Goal: Transaction & Acquisition: Download file/media

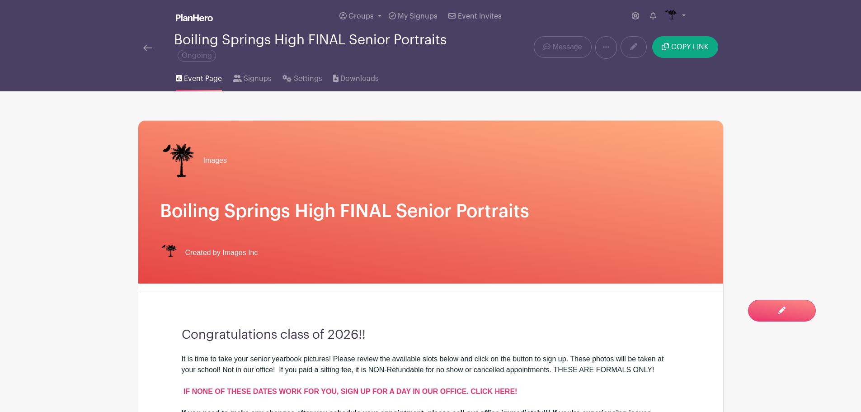
click at [139, 43] on div "Boiling Springs High FINAL Senior Portraits Ongoing" at bounding box center [309, 48] width 342 height 30
click at [144, 43] on link at bounding box center [147, 47] width 9 height 11
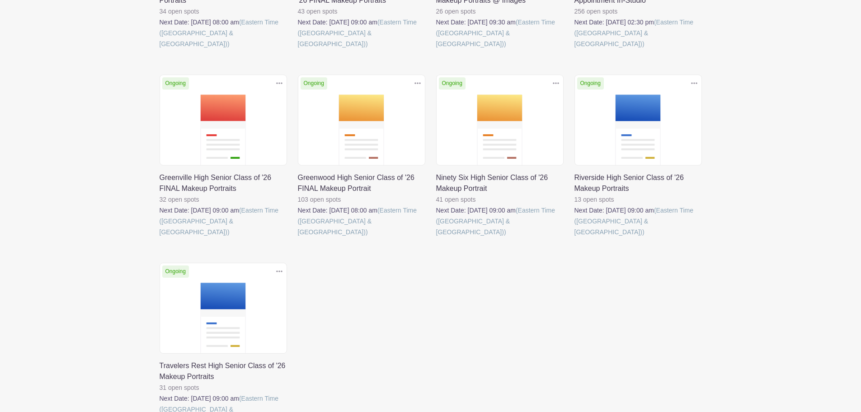
scroll to position [271, 0]
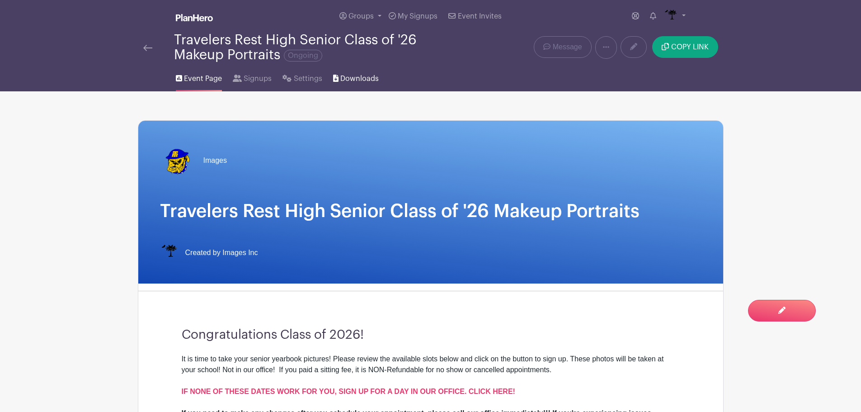
click at [362, 81] on span "Downloads" at bounding box center [360, 78] width 38 height 11
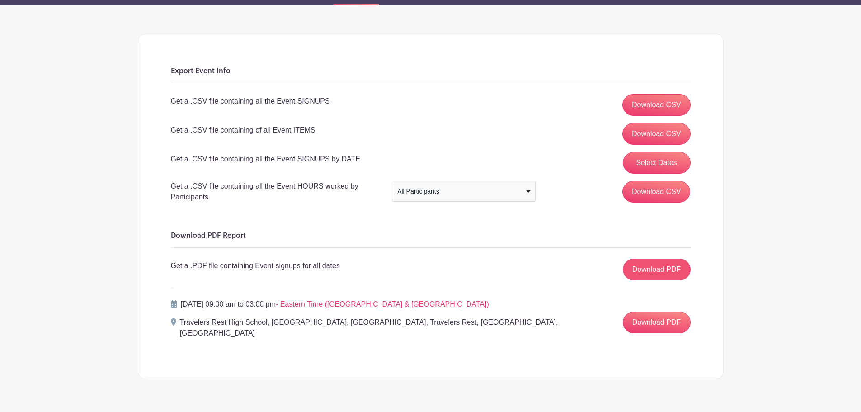
scroll to position [90, 0]
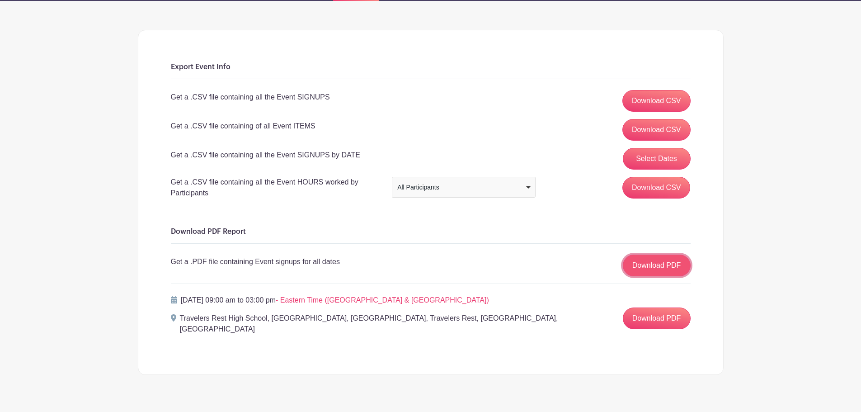
click at [630, 262] on link "Download PDF" at bounding box center [657, 266] width 68 height 22
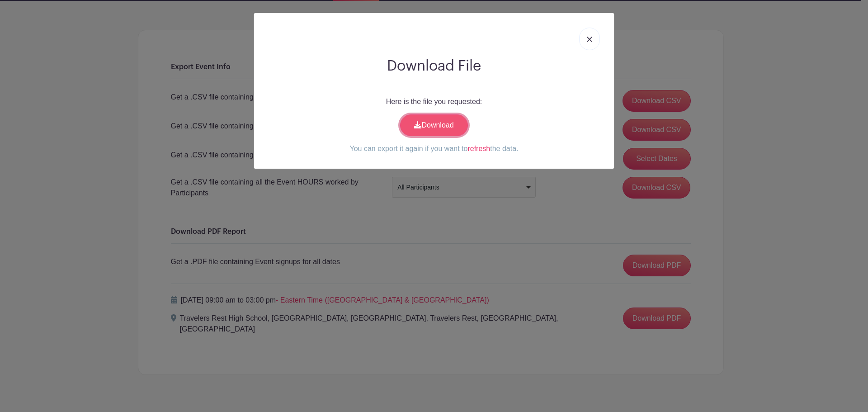
click at [449, 128] on link "Download" at bounding box center [434, 125] width 68 height 22
drag, startPoint x: 597, startPoint y: 40, endPoint x: 591, endPoint y: 41, distance: 5.4
click at [597, 40] on link at bounding box center [589, 39] width 21 height 23
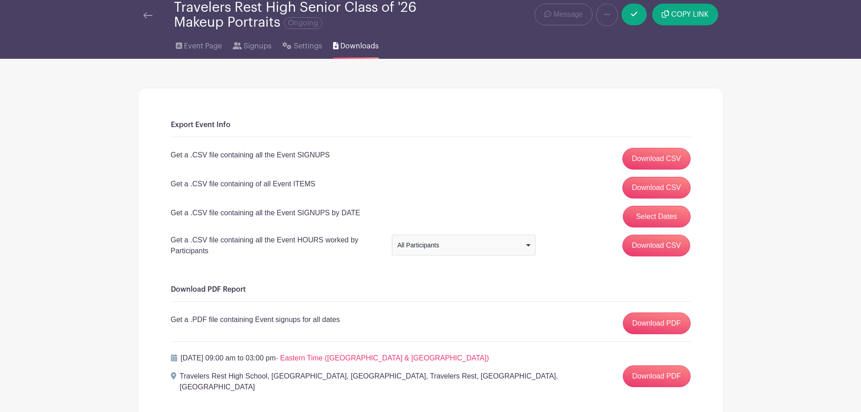
scroll to position [0, 0]
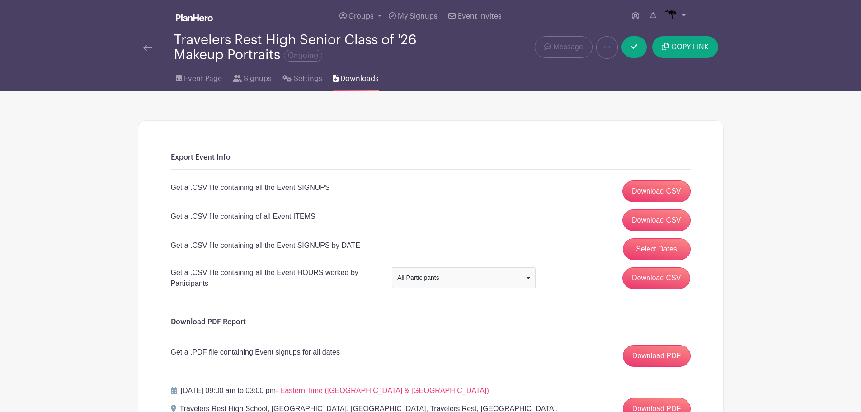
click at [144, 44] on link at bounding box center [147, 47] width 9 height 11
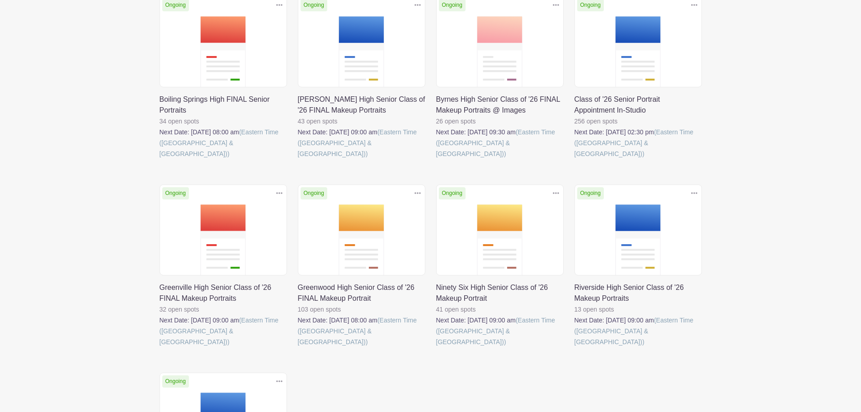
scroll to position [181, 0]
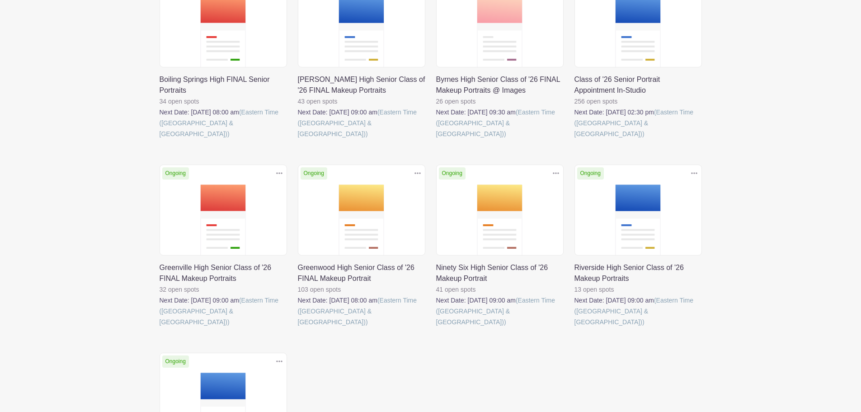
click at [298, 327] on link at bounding box center [298, 327] width 0 height 0
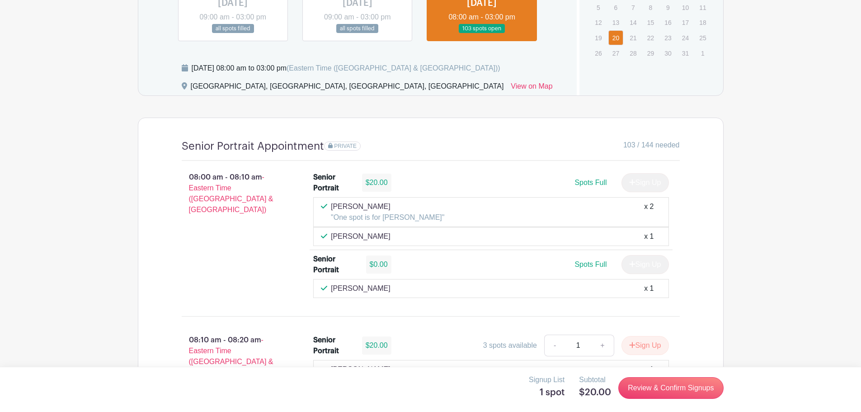
scroll to position [452, 0]
